Goal: Find specific page/section: Find specific page/section

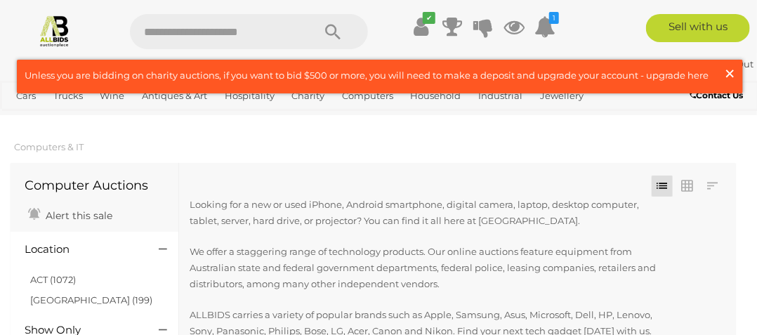
click at [733, 77] on span "×" at bounding box center [729, 73] width 13 height 27
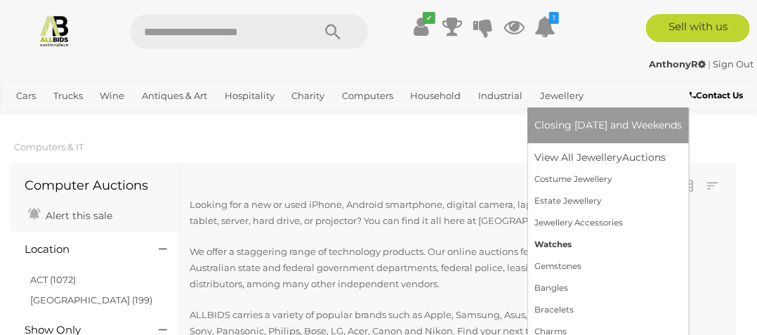
click at [546, 244] on link "Watches" at bounding box center [607, 245] width 147 height 22
